Goal: Navigation & Orientation: Find specific page/section

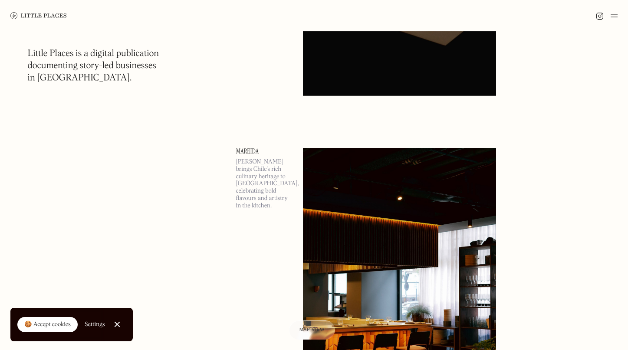
scroll to position [655, 0]
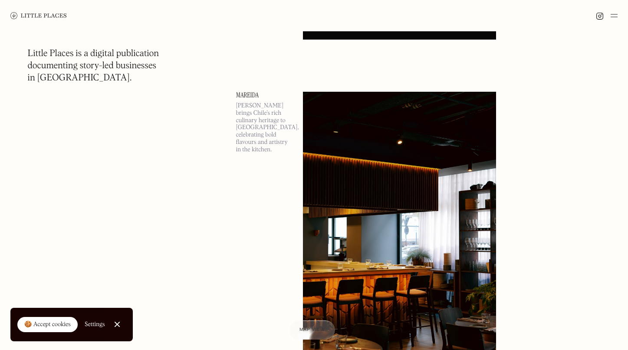
click at [116, 324] on div at bounding box center [117, 324] width 6 height 6
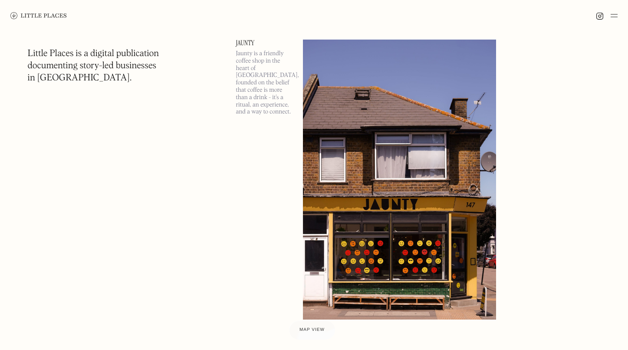
scroll to position [0, 0]
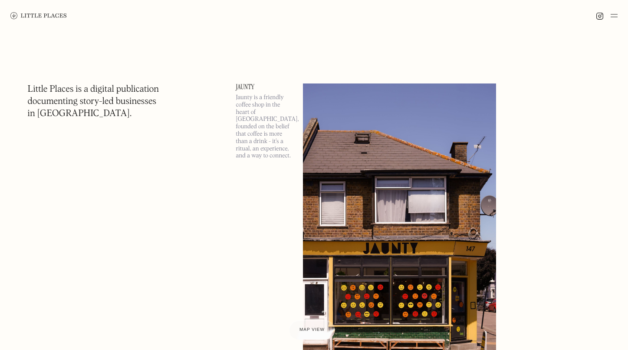
click at [390, 172] on img at bounding box center [400, 223] width 194 height 280
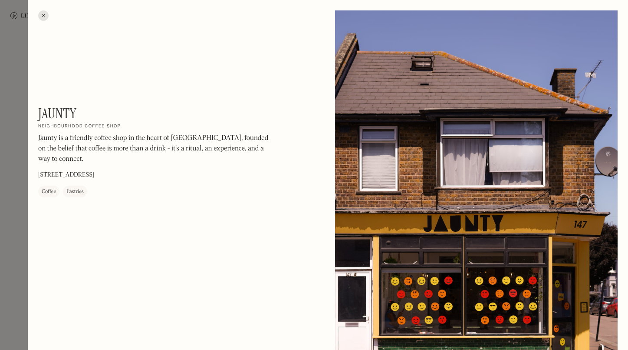
click at [17, 55] on div at bounding box center [314, 175] width 628 height 350
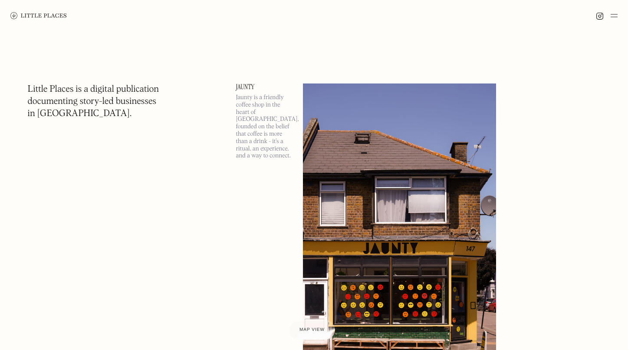
click at [44, 14] on img at bounding box center [38, 15] width 56 height 7
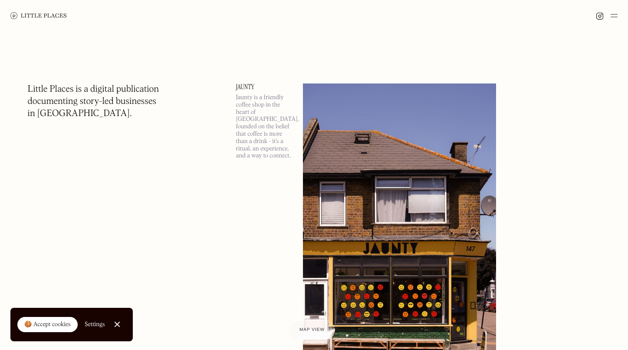
click at [600, 17] on img at bounding box center [600, 16] width 8 height 8
